Goal: Information Seeking & Learning: Learn about a topic

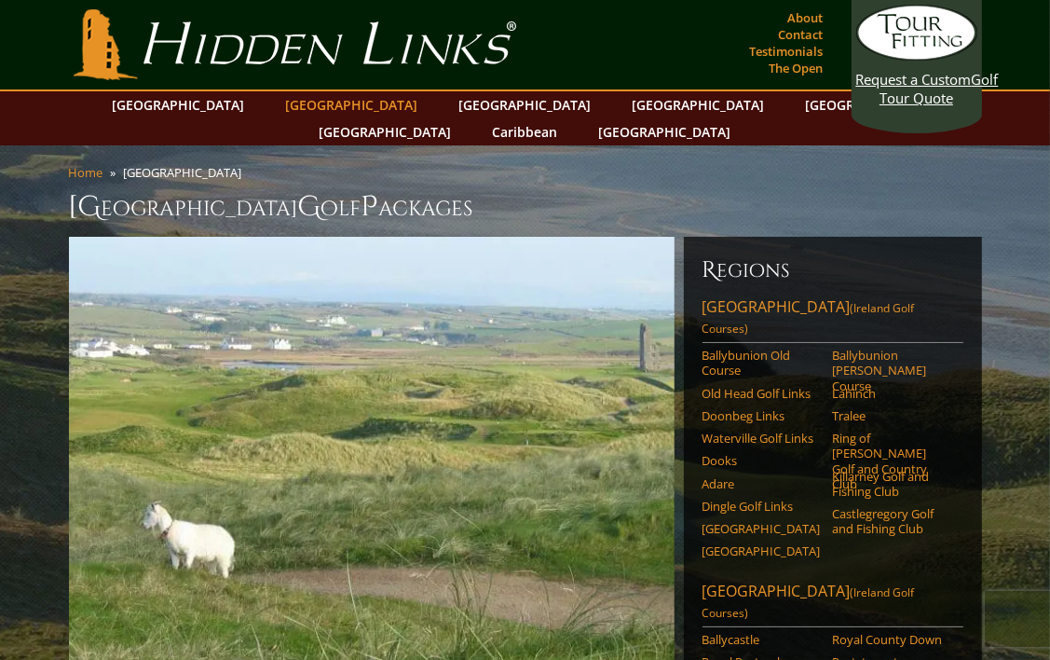
click at [313, 102] on link "[GEOGRAPHIC_DATA]" at bounding box center [352, 104] width 151 height 27
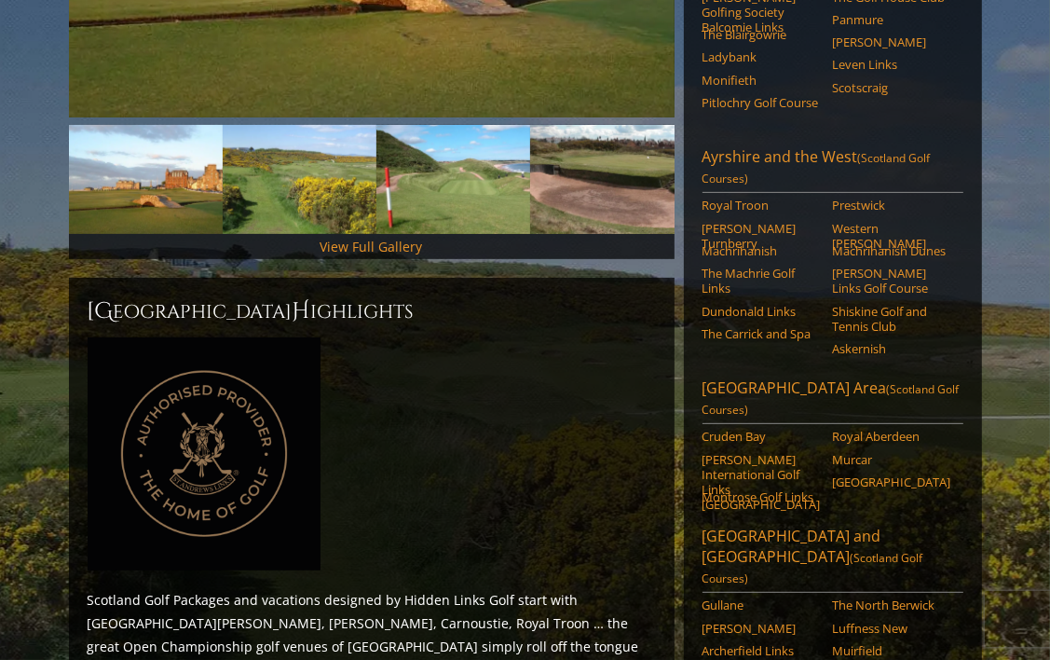
scroll to position [555, 0]
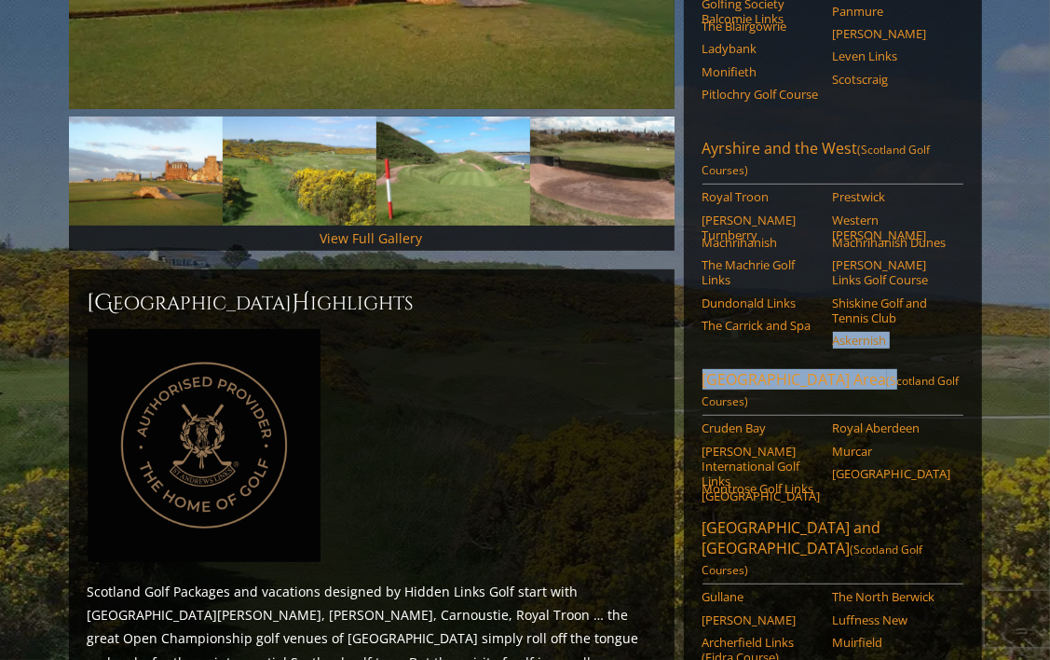
drag, startPoint x: 819, startPoint y: 335, endPoint x: 832, endPoint y: 306, distance: 31.7
click at [832, 306] on div "Regions [GEOGRAPHIC_DATA][PERSON_NAME] and [GEOGRAPHIC_DATA] ([GEOGRAPHIC_DATA]…" at bounding box center [833, 334] width 298 height 1307
click at [749, 257] on link "The Machrie Golf Links" at bounding box center [761, 272] width 118 height 31
